Goal: Information Seeking & Learning: Find specific fact

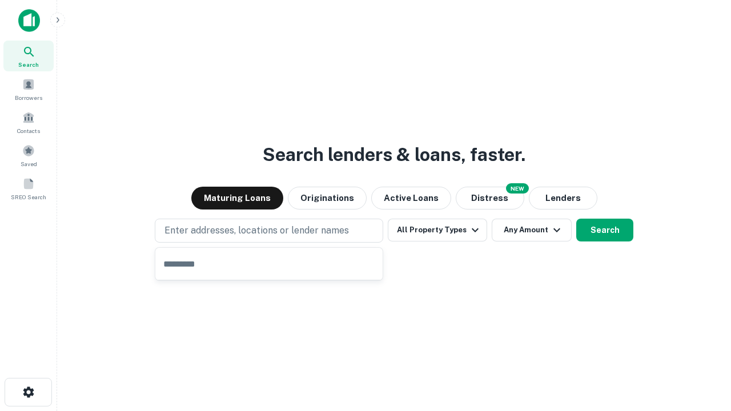
type input "**********"
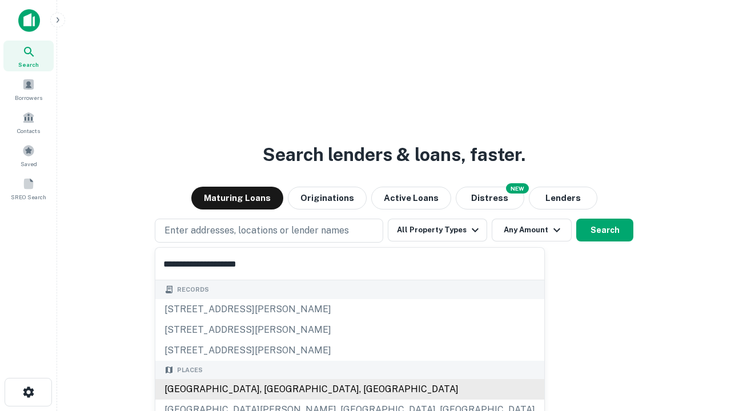
click at [273, 390] on div "[GEOGRAPHIC_DATA], [GEOGRAPHIC_DATA], [GEOGRAPHIC_DATA]" at bounding box center [349, 389] width 389 height 21
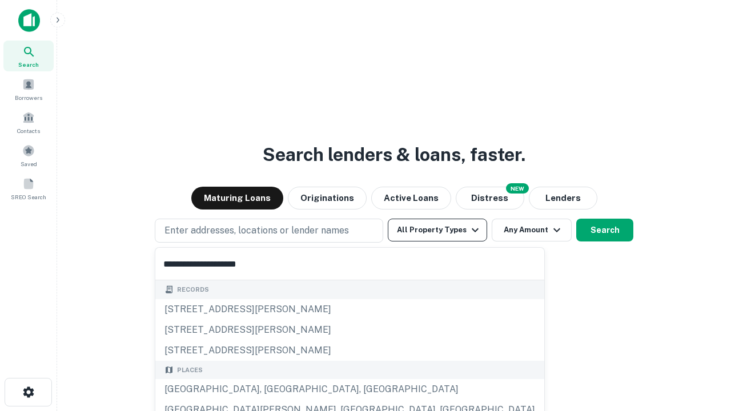
click at [438, 230] on button "All Property Types" at bounding box center [437, 230] width 99 height 23
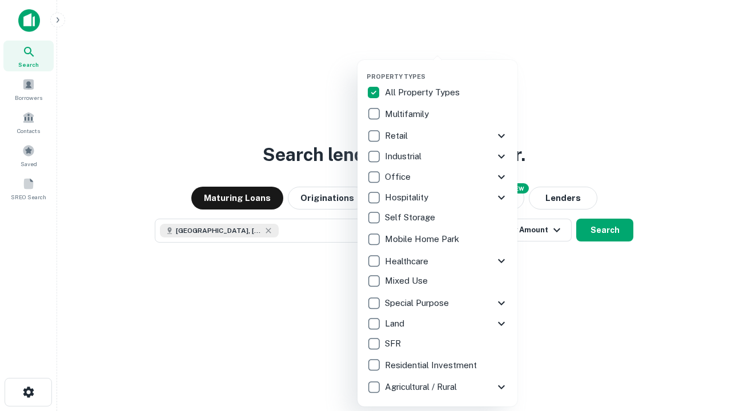
click at [447, 69] on button "button" at bounding box center [447, 69] width 160 height 1
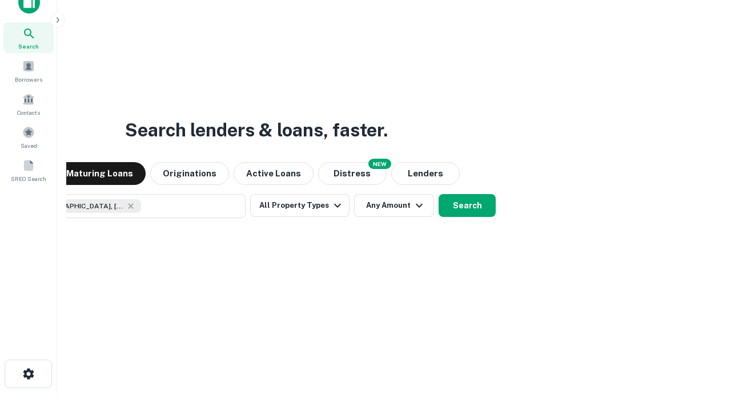
scroll to position [82, 323]
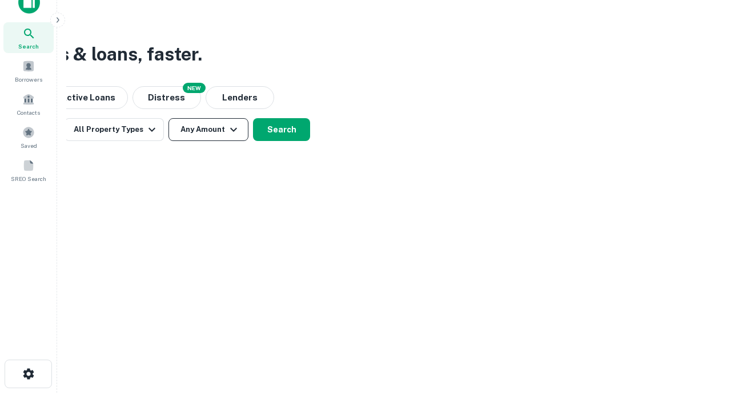
click at [209, 130] on button "Any Amount" at bounding box center [209, 129] width 80 height 23
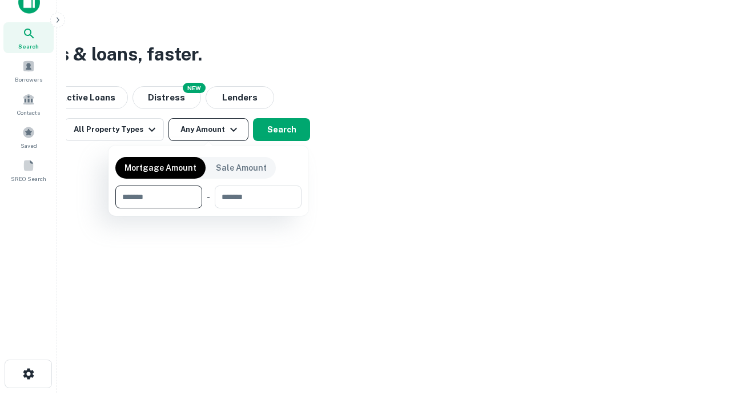
type input "*******"
click at [209, 209] on button "button" at bounding box center [208, 209] width 186 height 1
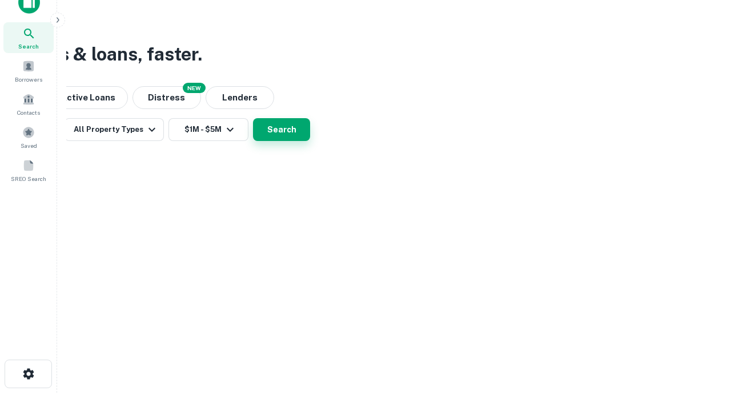
click at [310, 141] on button "Search" at bounding box center [281, 129] width 57 height 23
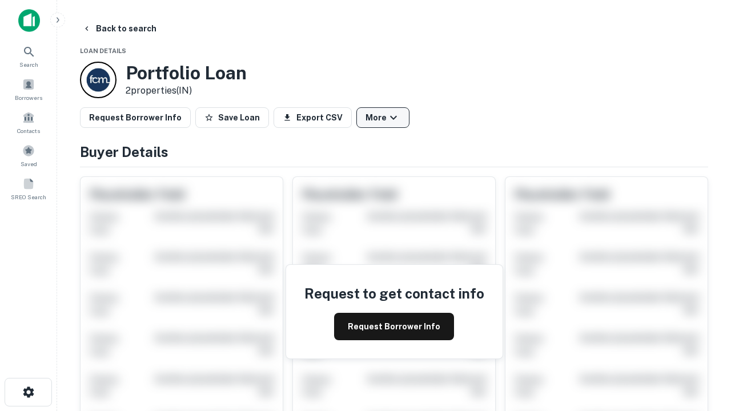
click at [383, 118] on button "More" at bounding box center [382, 117] width 53 height 21
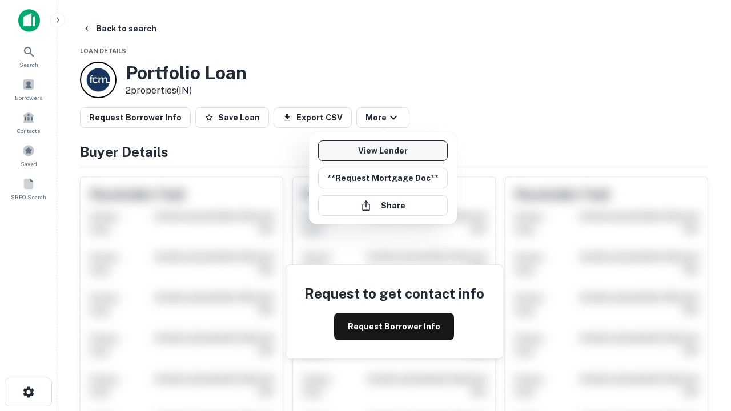
click at [383, 151] on link "View Lender" at bounding box center [383, 151] width 130 height 21
